Goal: Book appointment/travel/reservation

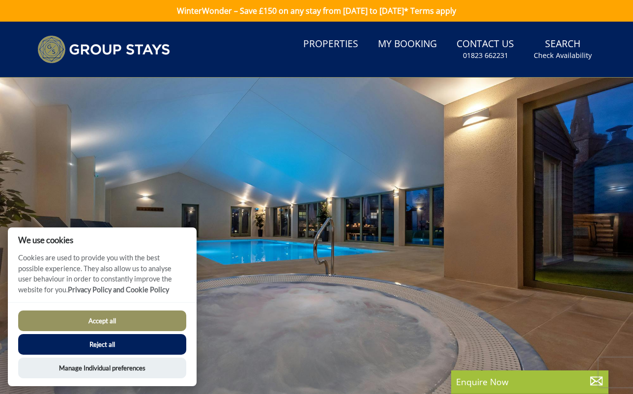
click at [116, 319] on button "Accept all" at bounding box center [102, 321] width 168 height 21
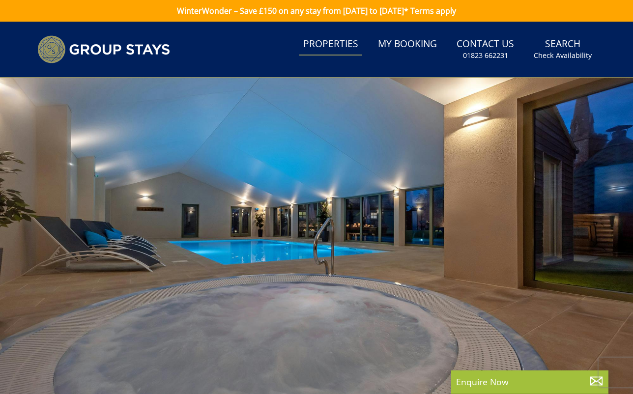
click at [329, 44] on link "Properties" at bounding box center [330, 44] width 63 height 22
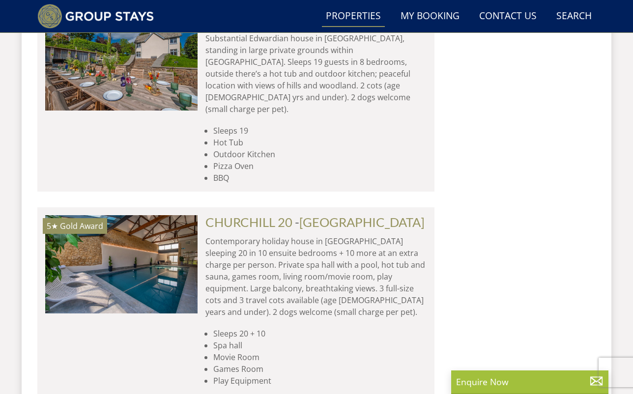
scroll to position [2056, 0]
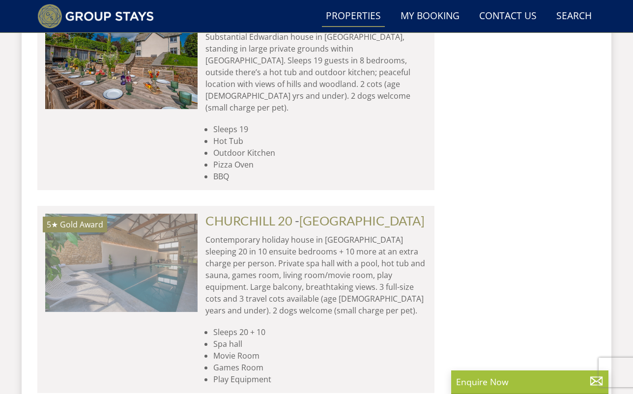
click at [139, 214] on img at bounding box center [121, 263] width 152 height 98
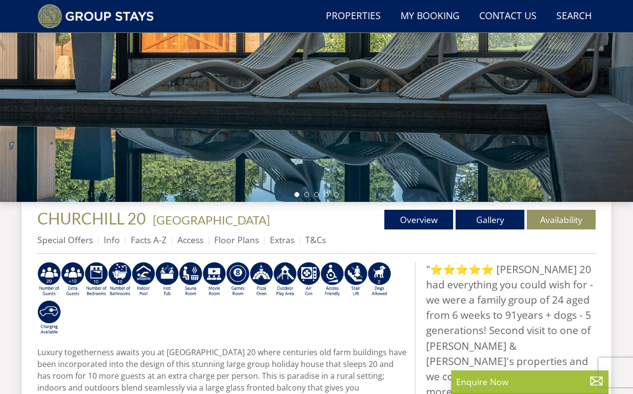
scroll to position [198, 0]
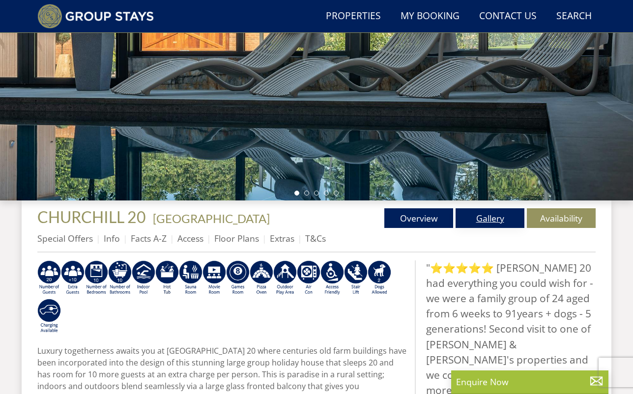
click at [492, 220] on link "Gallery" at bounding box center [490, 218] width 69 height 20
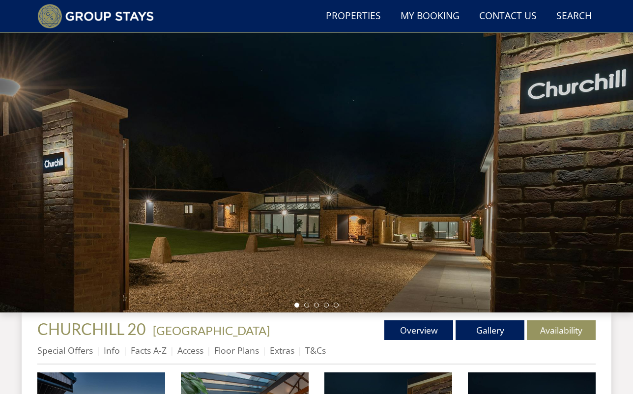
scroll to position [85, 0]
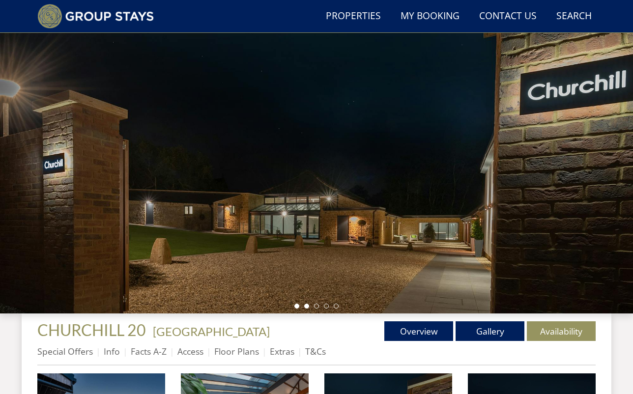
click at [307, 307] on li at bounding box center [306, 306] width 5 height 5
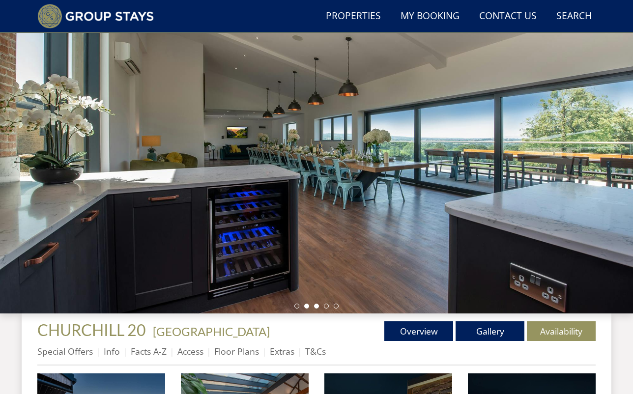
click at [317, 306] on li at bounding box center [316, 306] width 5 height 5
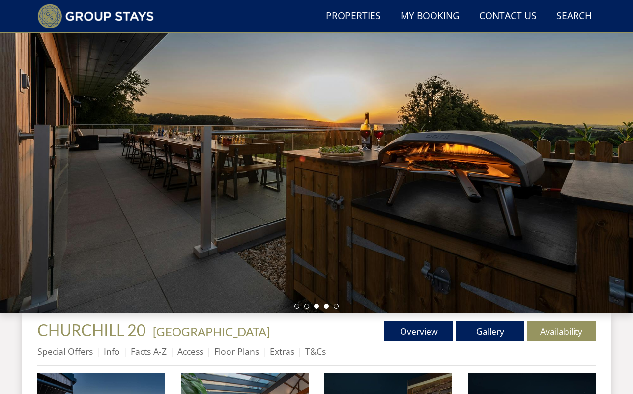
click at [328, 307] on li at bounding box center [326, 306] width 5 height 5
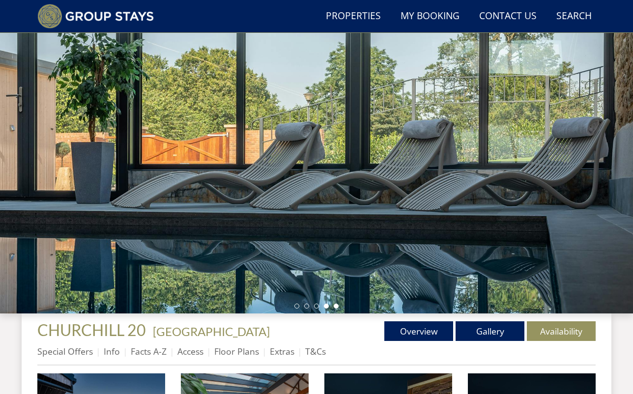
click at [336, 306] on li at bounding box center [336, 306] width 5 height 5
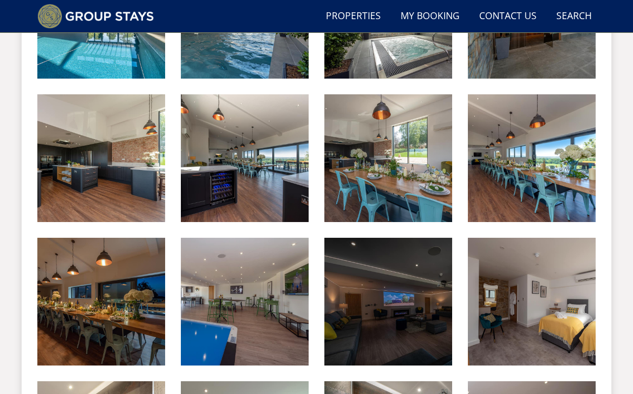
scroll to position [795, 0]
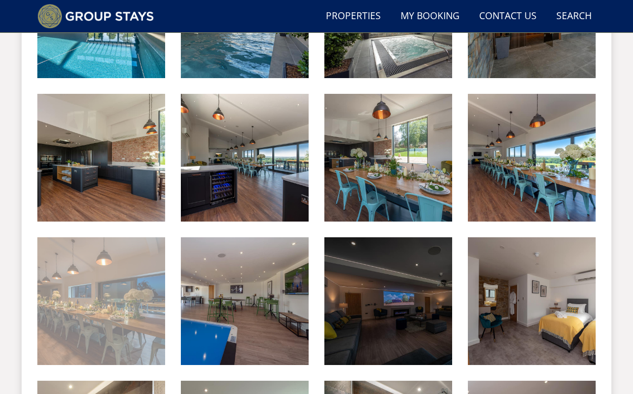
click at [122, 303] on img at bounding box center [101, 301] width 128 height 128
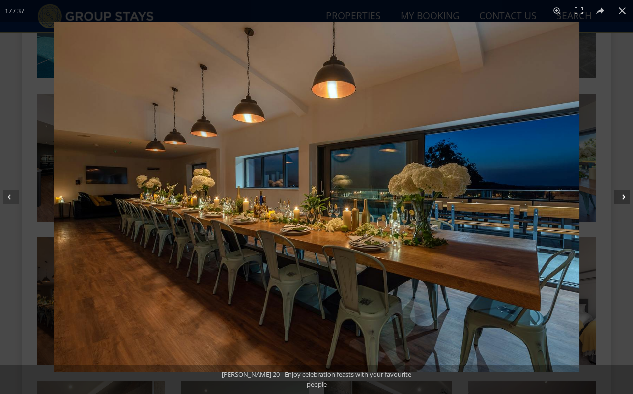
click at [621, 194] on button at bounding box center [616, 196] width 34 height 49
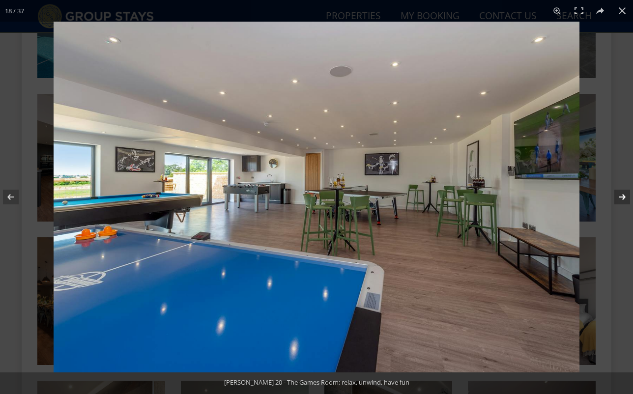
click at [623, 197] on button at bounding box center [616, 196] width 34 height 49
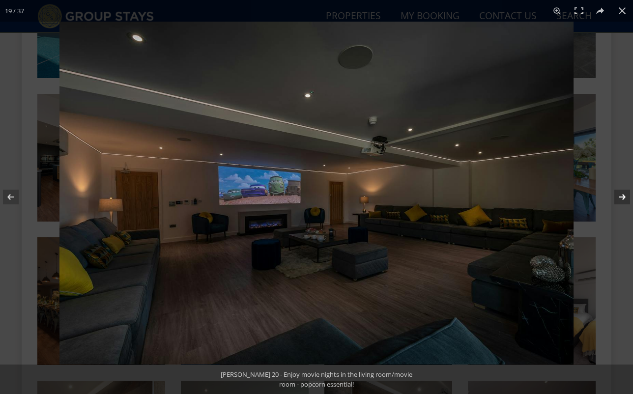
click at [623, 197] on button at bounding box center [616, 196] width 34 height 49
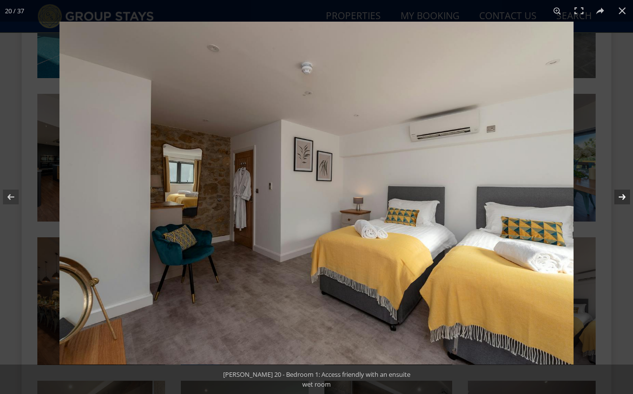
click at [623, 197] on button at bounding box center [616, 196] width 34 height 49
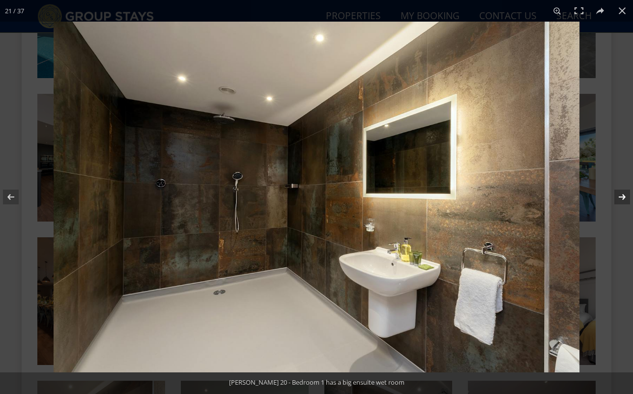
click at [623, 197] on button at bounding box center [616, 196] width 34 height 49
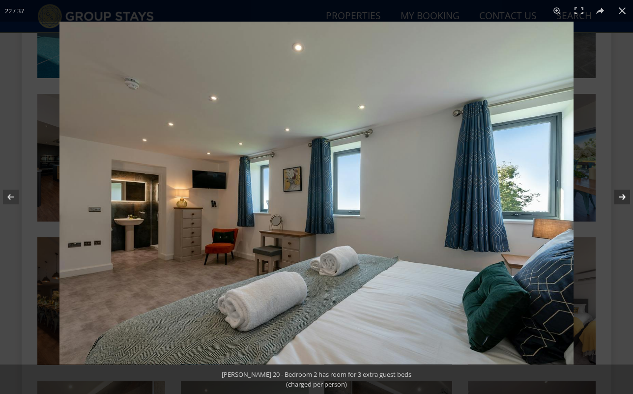
click at [623, 197] on button at bounding box center [616, 196] width 34 height 49
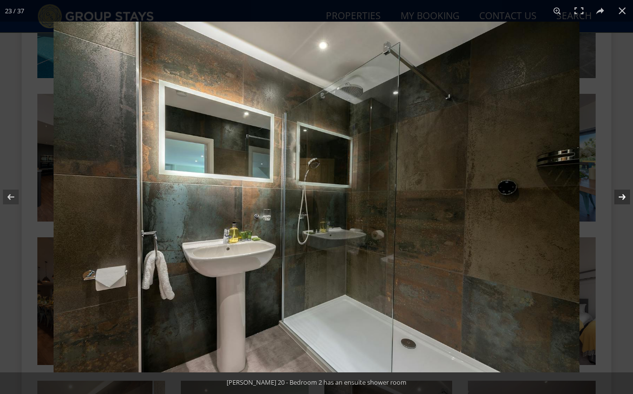
click at [623, 197] on button at bounding box center [616, 196] width 34 height 49
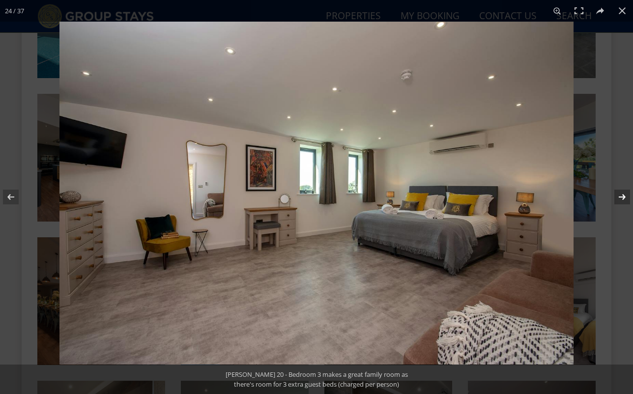
click at [623, 197] on button at bounding box center [616, 196] width 34 height 49
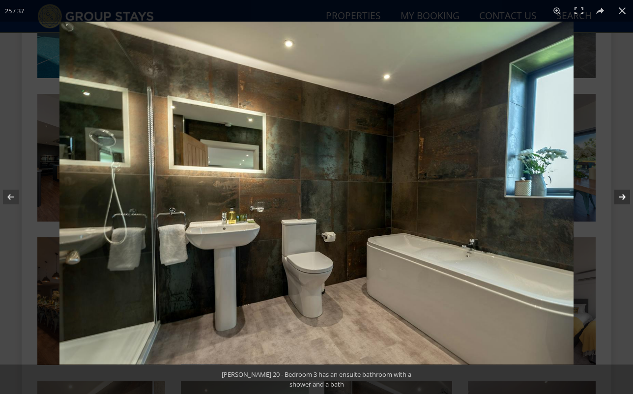
click at [623, 197] on button at bounding box center [616, 196] width 34 height 49
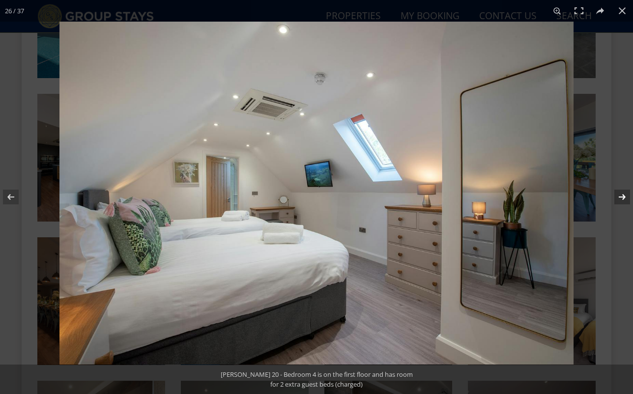
click at [623, 197] on button at bounding box center [616, 196] width 34 height 49
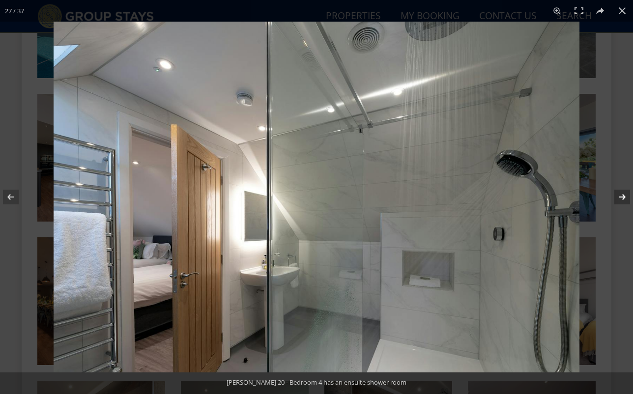
click at [623, 197] on button at bounding box center [616, 196] width 34 height 49
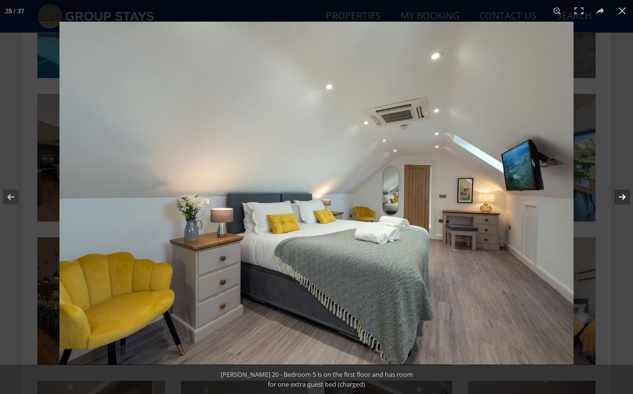
click at [623, 197] on button at bounding box center [616, 196] width 34 height 49
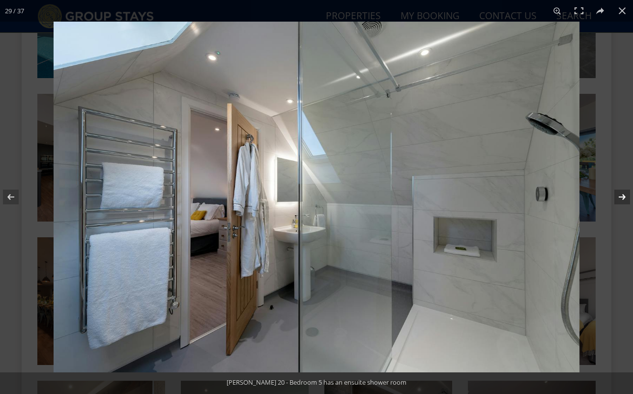
click at [623, 197] on button at bounding box center [616, 196] width 34 height 49
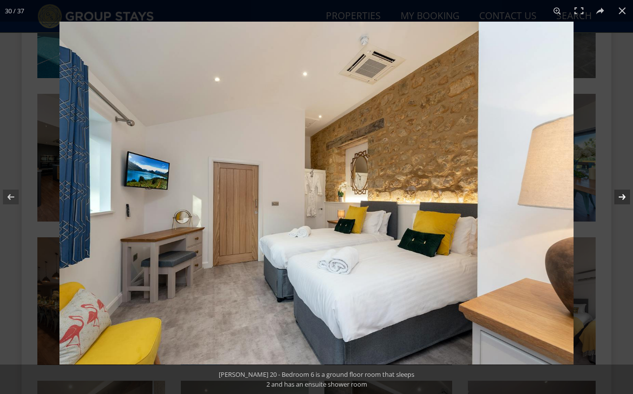
click at [623, 197] on button at bounding box center [616, 196] width 34 height 49
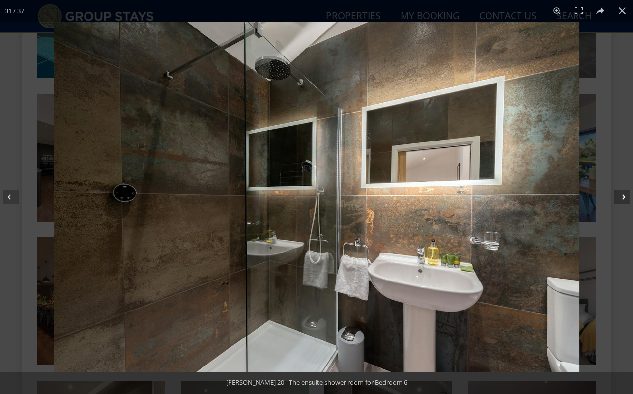
click at [623, 197] on button at bounding box center [616, 196] width 34 height 49
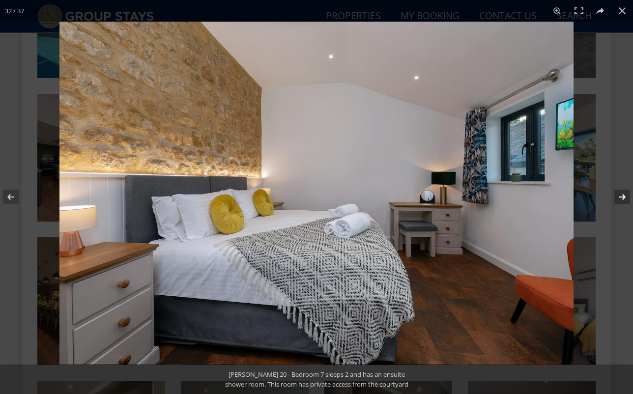
click at [623, 197] on button at bounding box center [616, 196] width 34 height 49
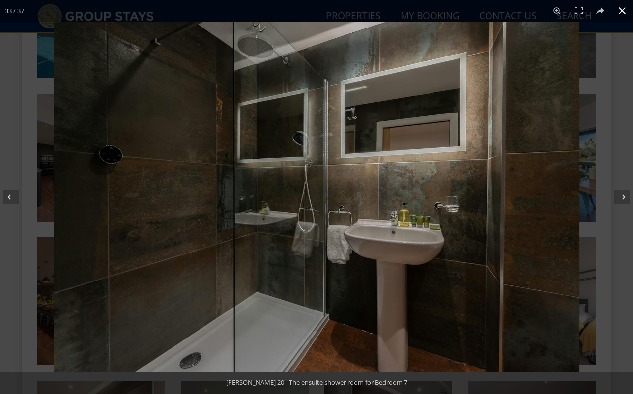
click at [621, 10] on button at bounding box center [622, 11] width 22 height 22
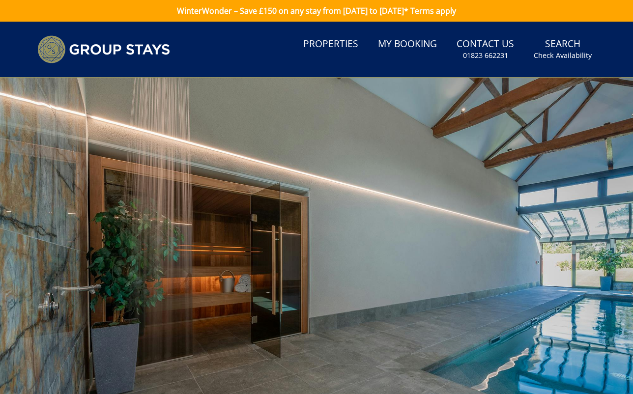
scroll to position [0, 0]
click at [575, 54] on small "Check Availability" at bounding box center [563, 56] width 58 height 10
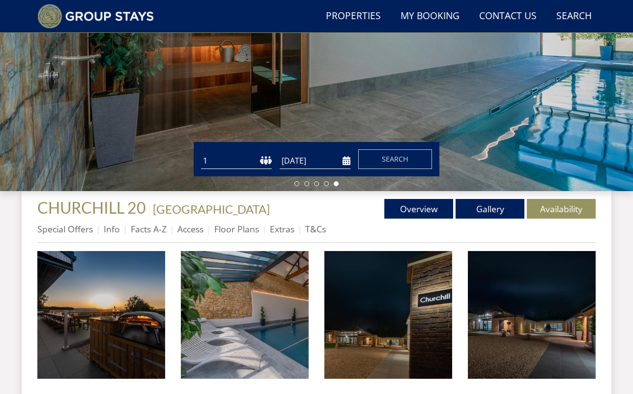
scroll to position [208, 0]
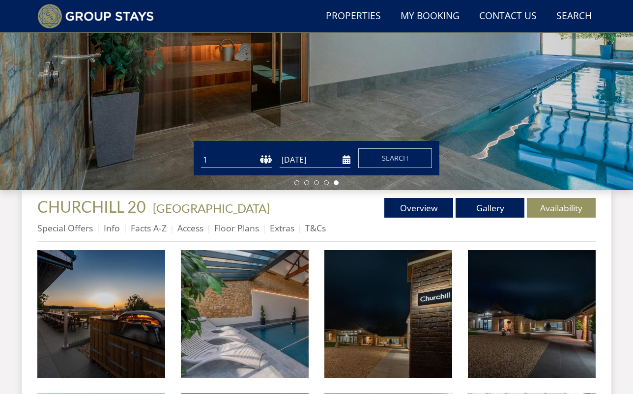
select select "2"
click at [332, 164] on input "[DATE]" at bounding box center [315, 160] width 71 height 16
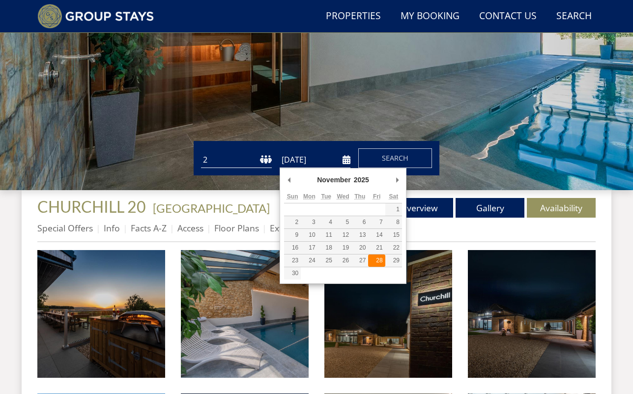
type input "[DATE]"
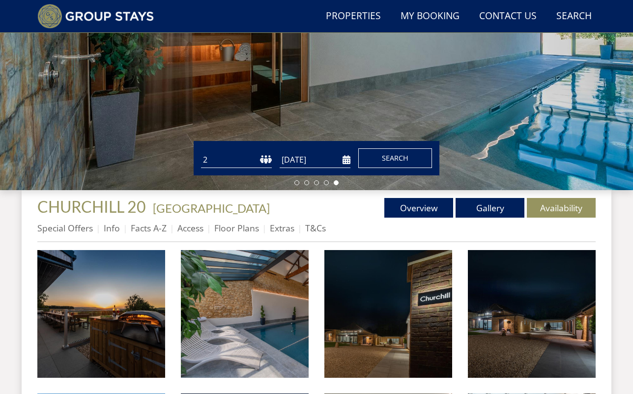
click at [399, 159] on span "Search" at bounding box center [395, 157] width 27 height 9
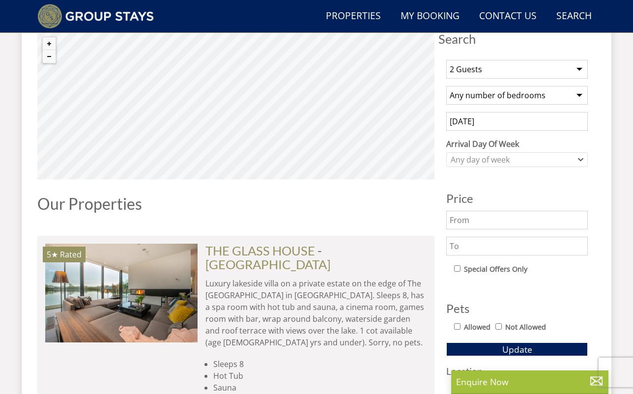
scroll to position [374, 0]
click at [581, 160] on icon "Combobox" at bounding box center [580, 160] width 4 height 2
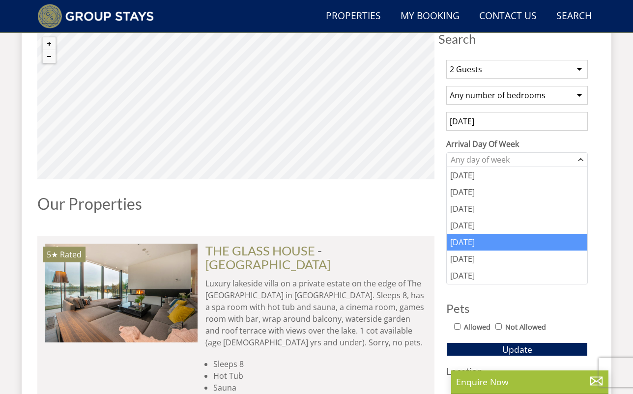
click at [467, 242] on div "[DATE]" at bounding box center [517, 242] width 141 height 17
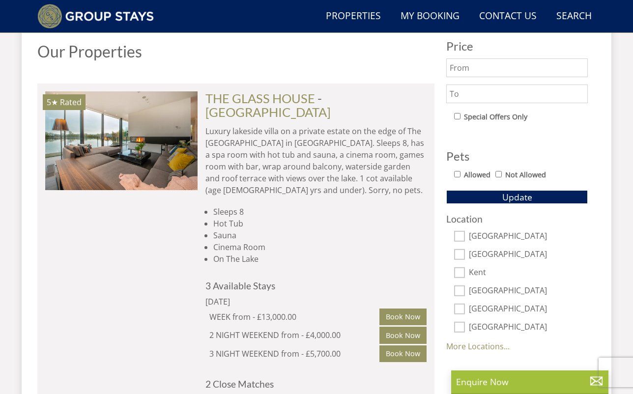
scroll to position [527, 0]
click at [459, 235] on input "[GEOGRAPHIC_DATA]" at bounding box center [459, 235] width 11 height 11
checkbox input "true"
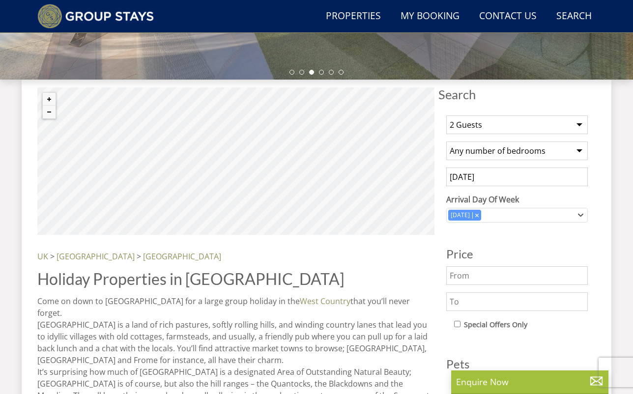
scroll to position [322, 0]
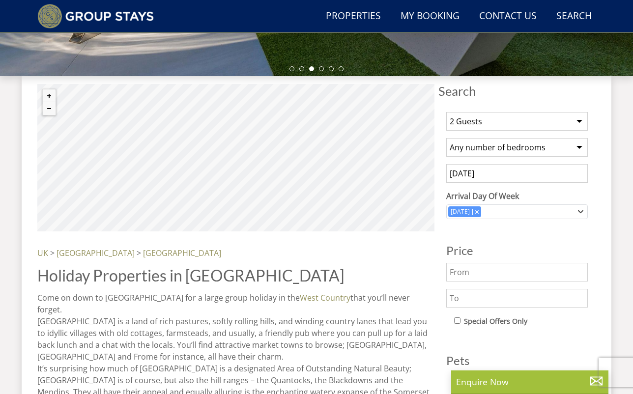
select select "10"
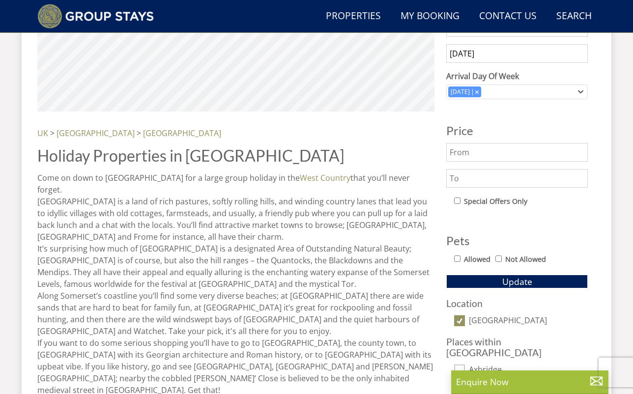
scroll to position [443, 0]
click at [504, 279] on span "Update" at bounding box center [517, 281] width 30 height 12
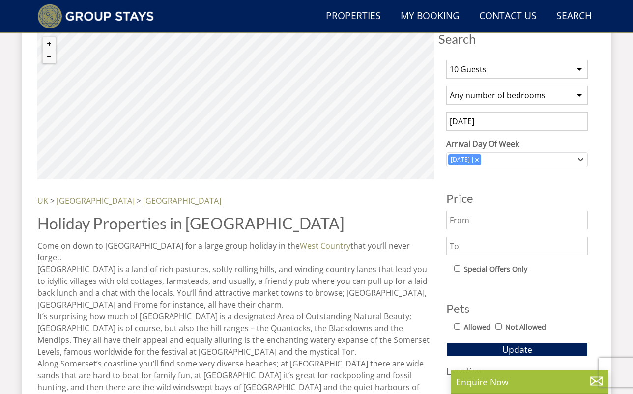
scroll to position [347, 0]
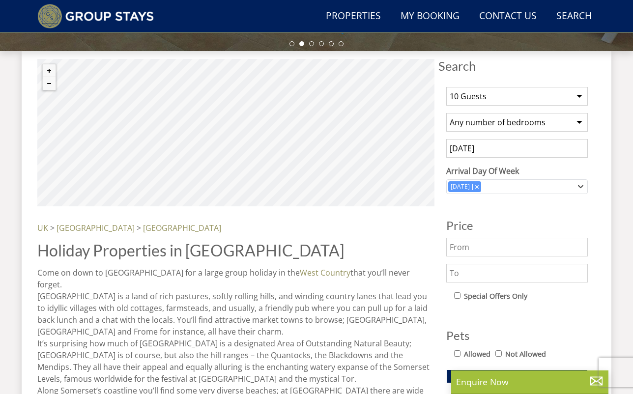
click at [495, 149] on input "[DATE]" at bounding box center [517, 148] width 142 height 19
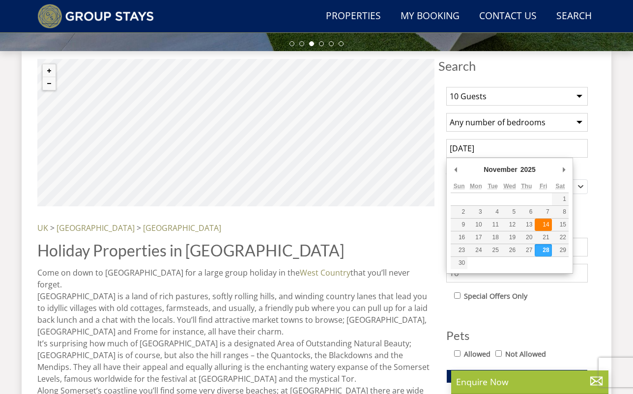
type input "[DATE]"
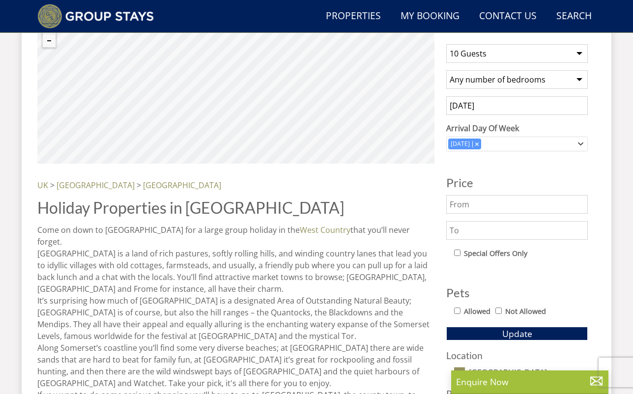
scroll to position [396, 0]
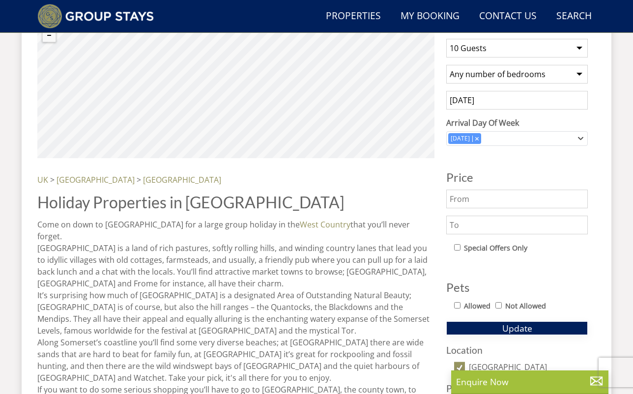
click at [482, 326] on button "Update" at bounding box center [517, 328] width 142 height 14
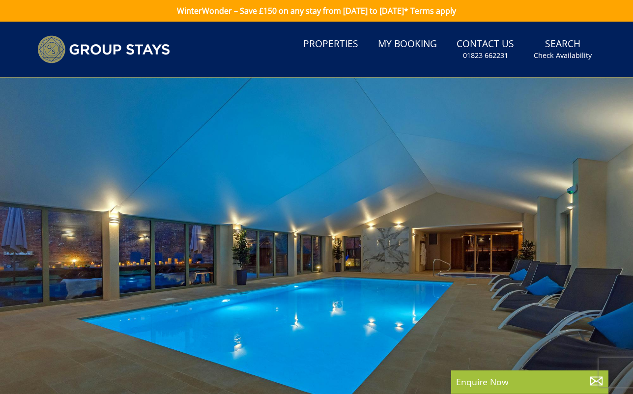
scroll to position [0, 0]
click at [325, 45] on link "Properties" at bounding box center [330, 44] width 63 height 22
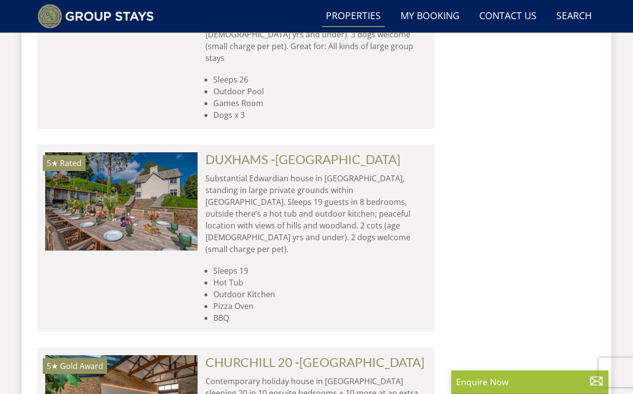
scroll to position [1935, 0]
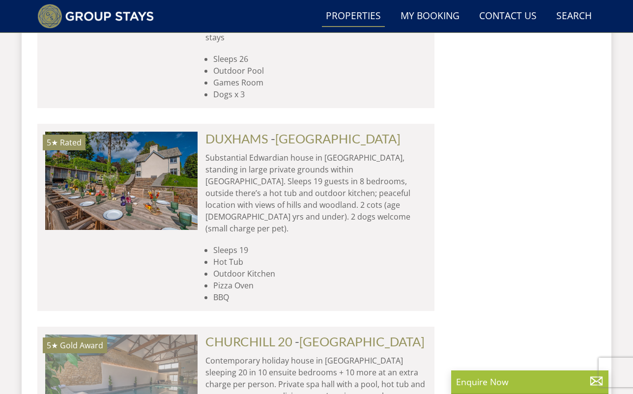
click at [107, 335] on img at bounding box center [121, 384] width 152 height 98
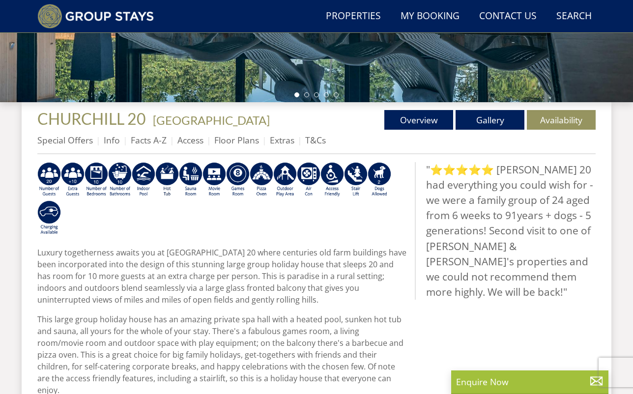
scroll to position [298, 0]
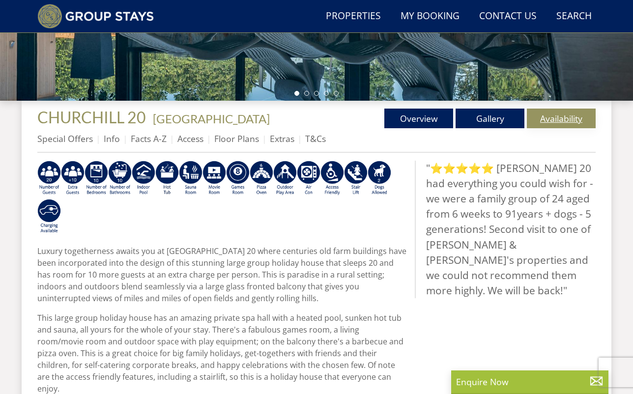
click at [557, 121] on link "Availability" at bounding box center [561, 119] width 69 height 20
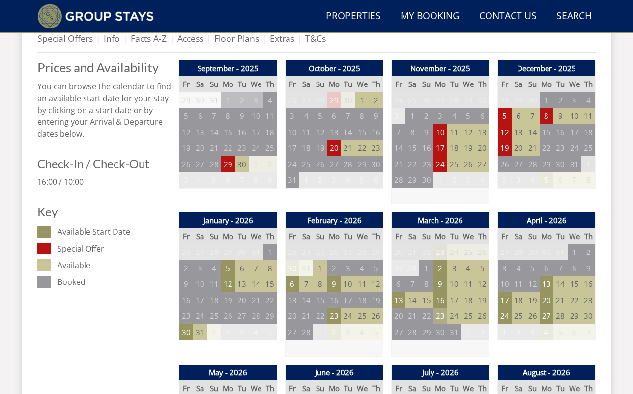
scroll to position [399, 0]
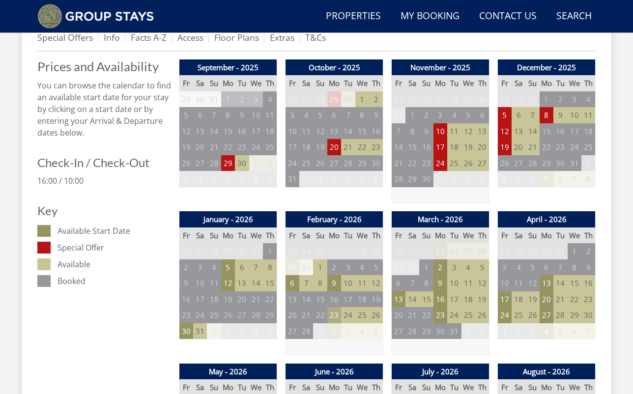
click at [335, 313] on td "23" at bounding box center [334, 315] width 14 height 16
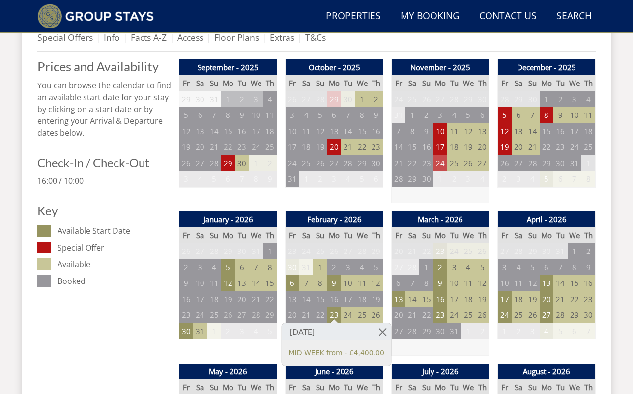
click at [445, 162] on td "24" at bounding box center [440, 163] width 14 height 16
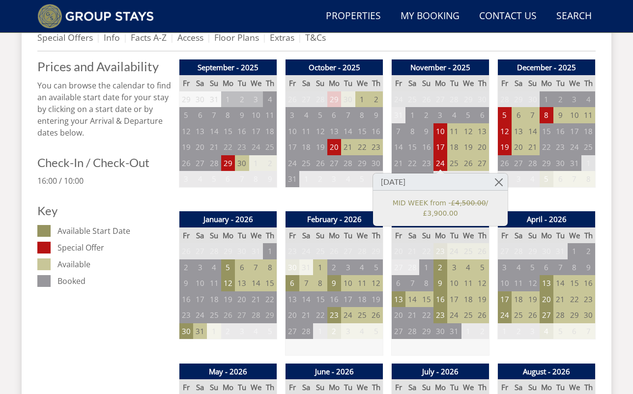
click at [520, 191] on div "December - 2025 Fr Sa Su Mo Tu We Th 28 29 30 1 2 3 4 5 6 7 8 9 10 11 12 13" at bounding box center [546, 131] width 98 height 144
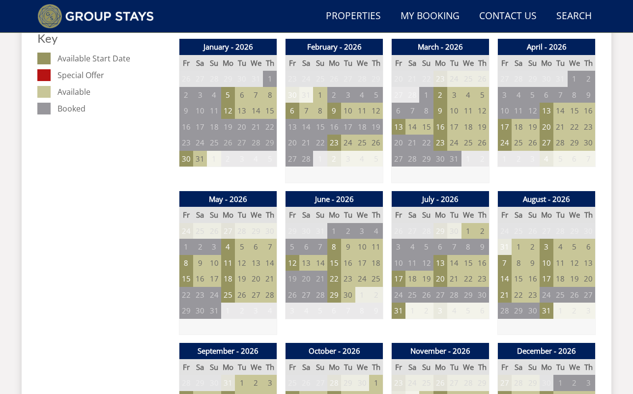
scroll to position [580, 0]
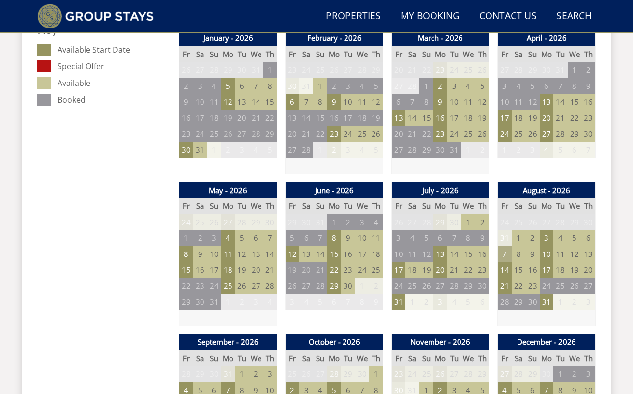
click at [505, 249] on td "7" at bounding box center [505, 254] width 14 height 16
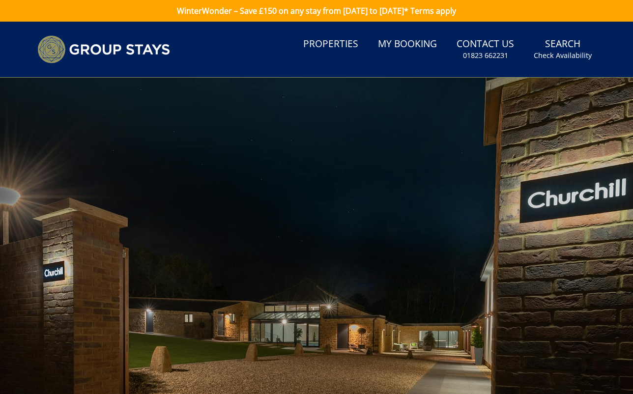
scroll to position [0, 0]
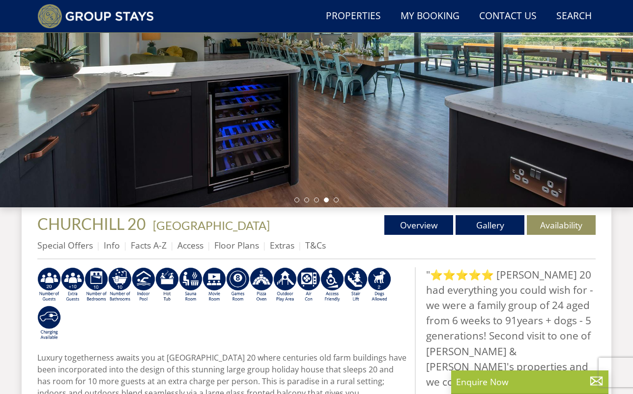
scroll to position [190, 0]
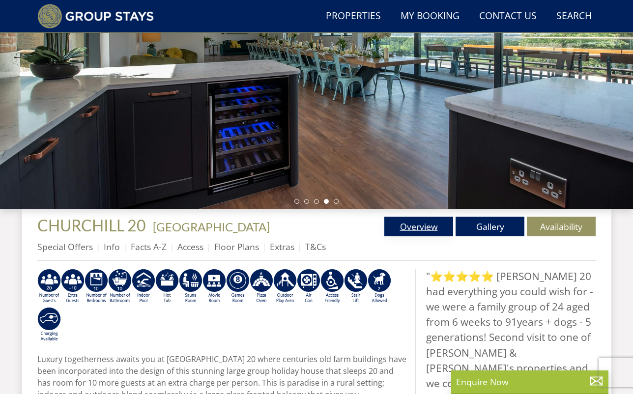
click at [427, 226] on link "Overview" at bounding box center [418, 227] width 69 height 20
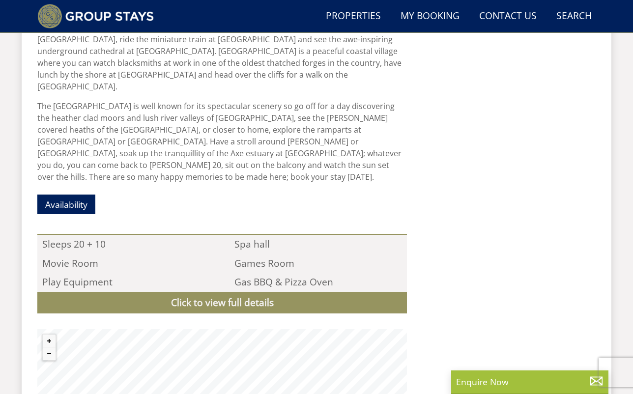
scroll to position [920, 0]
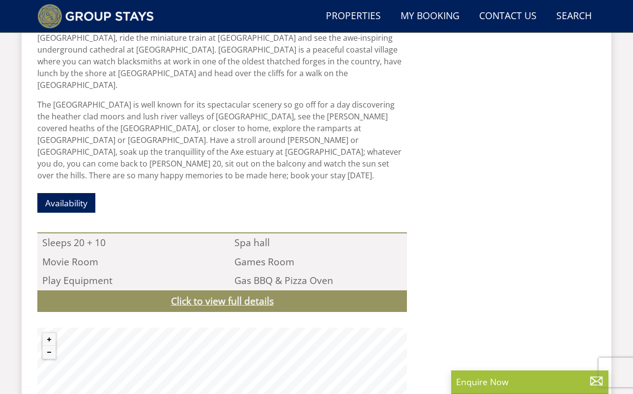
click at [361, 290] on link "Click to view full details" at bounding box center [222, 301] width 370 height 22
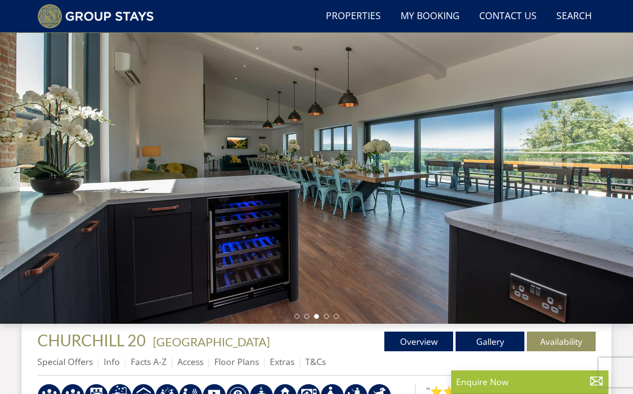
scroll to position [77, 0]
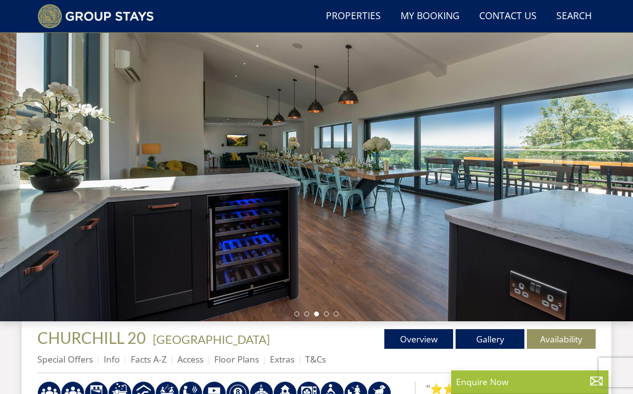
click at [623, 199] on div at bounding box center [316, 149] width 633 height 344
click at [326, 315] on li at bounding box center [326, 314] width 5 height 5
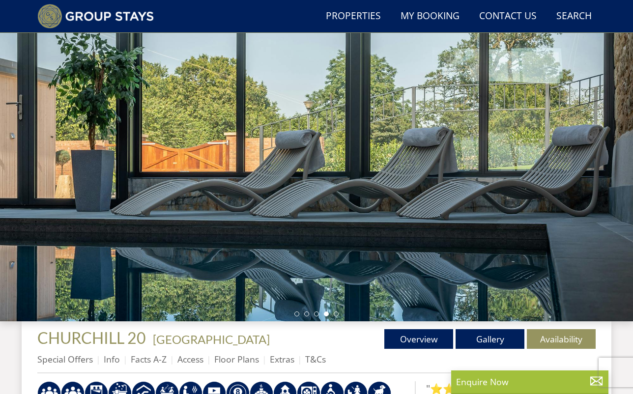
click at [333, 316] on div at bounding box center [316, 149] width 633 height 344
click at [337, 314] on li at bounding box center [336, 314] width 5 height 5
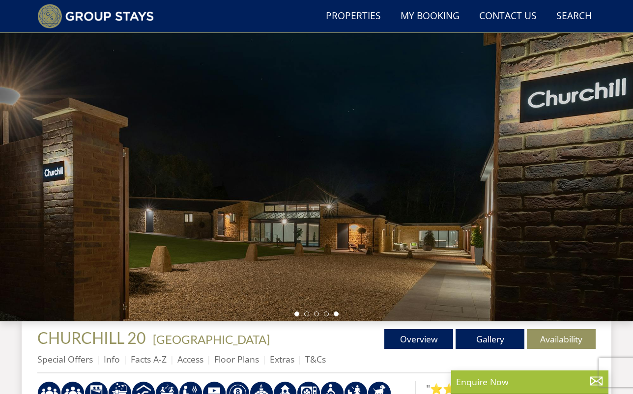
click at [297, 315] on li at bounding box center [296, 314] width 5 height 5
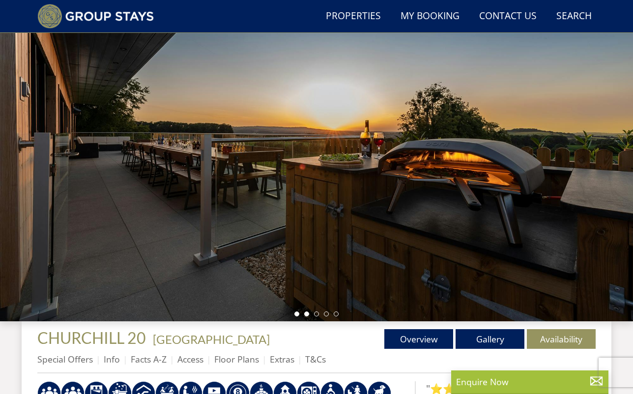
click at [307, 315] on li at bounding box center [306, 314] width 5 height 5
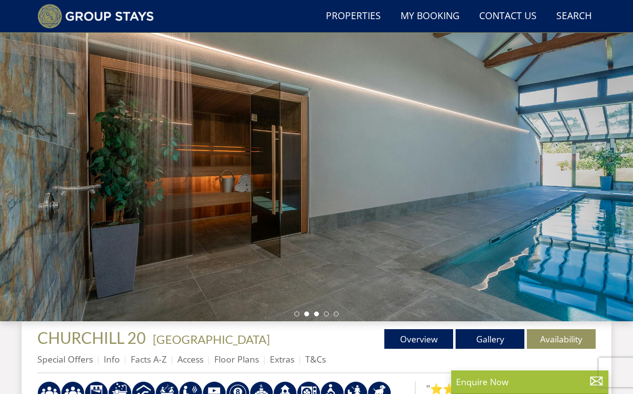
click at [316, 313] on li at bounding box center [316, 314] width 5 height 5
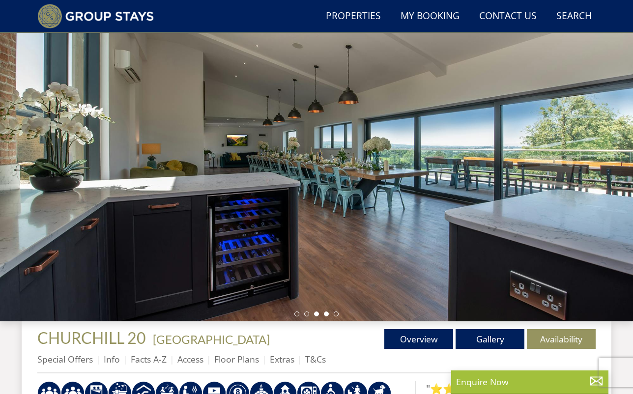
click at [327, 315] on li at bounding box center [326, 314] width 5 height 5
